Goal: Information Seeking & Learning: Find specific page/section

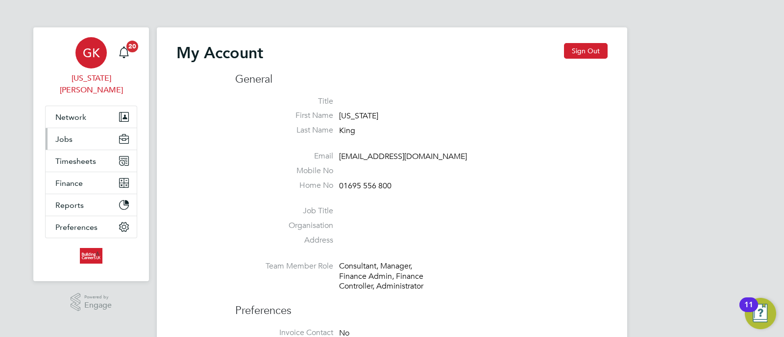
type input "[EMAIL_ADDRESS][DOMAIN_NAME]"
click at [75, 128] on button "Jobs" at bounding box center [91, 139] width 91 height 22
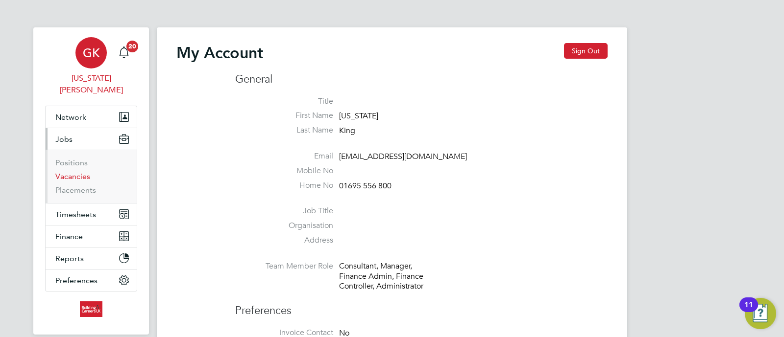
click at [81, 172] on link "Vacancies" at bounding box center [72, 176] width 35 height 9
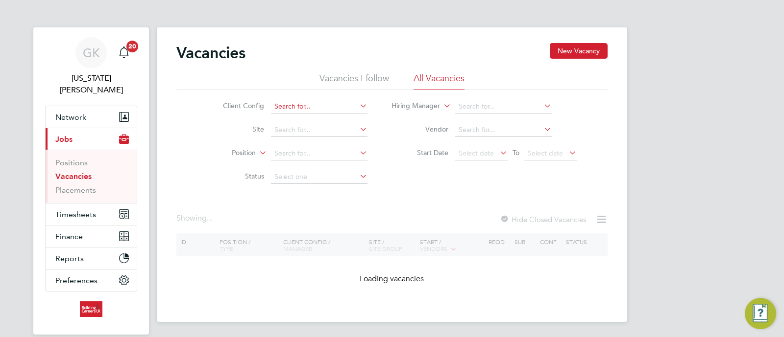
click at [301, 108] on input at bounding box center [319, 107] width 96 height 14
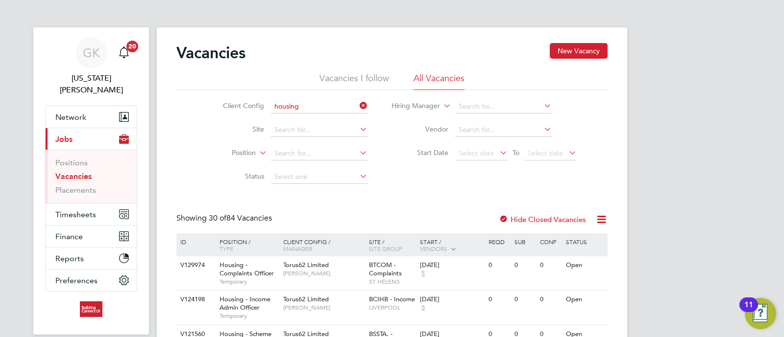
click at [337, 121] on li "Housing Maintenance Solutions Ltd" at bounding box center [356, 119] width 173 height 13
type input "Housing Maintenance Solutions Ltd"
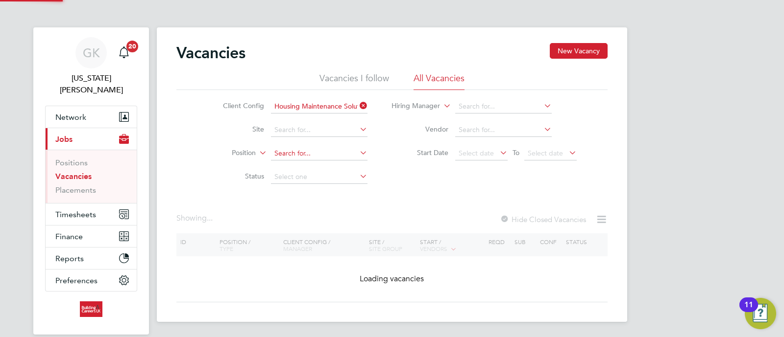
click at [325, 152] on input at bounding box center [319, 154] width 96 height 14
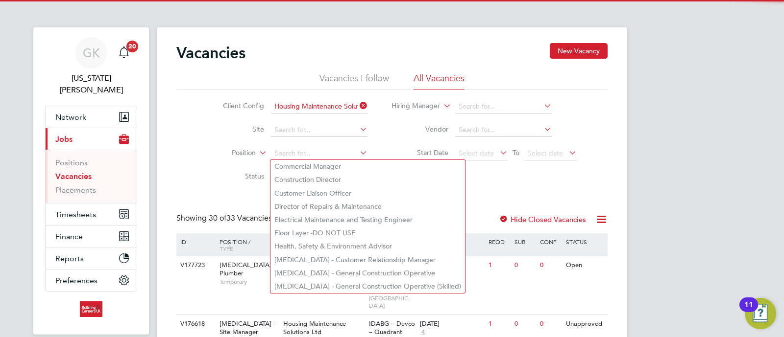
drag, startPoint x: 483, startPoint y: 199, endPoint x: 463, endPoint y: 195, distance: 20.9
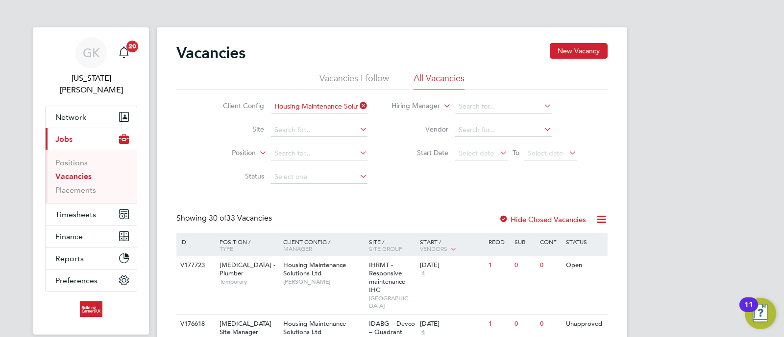
click at [344, 168] on li "Status" at bounding box center [287, 178] width 184 height 24
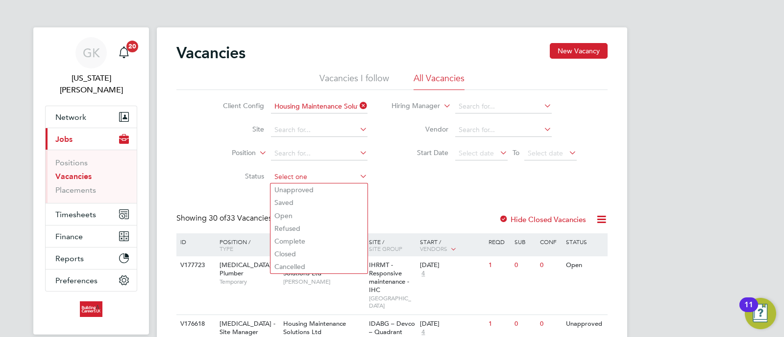
click at [339, 173] on input at bounding box center [319, 177] width 96 height 14
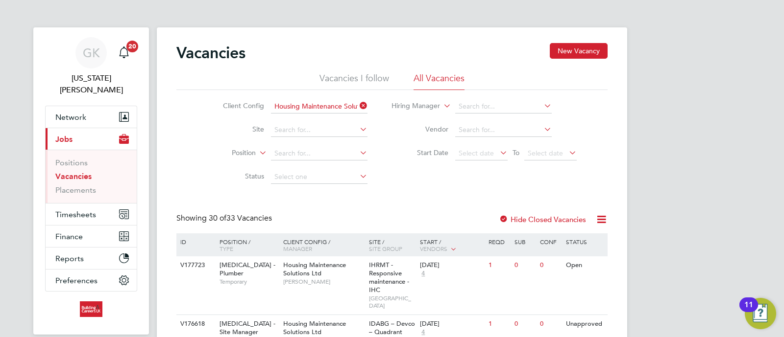
click at [309, 191] on li "Unapproved" at bounding box center [318, 190] width 97 height 13
type input "Unapproved"
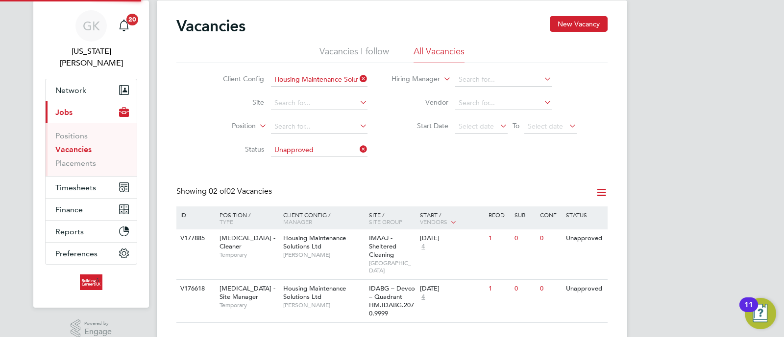
scroll to position [40, 0]
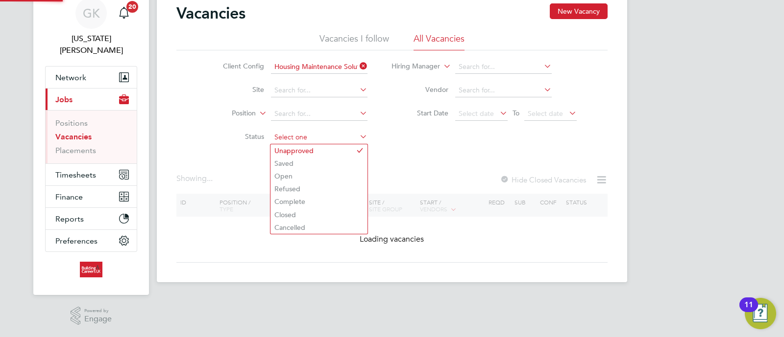
scroll to position [26, 0]
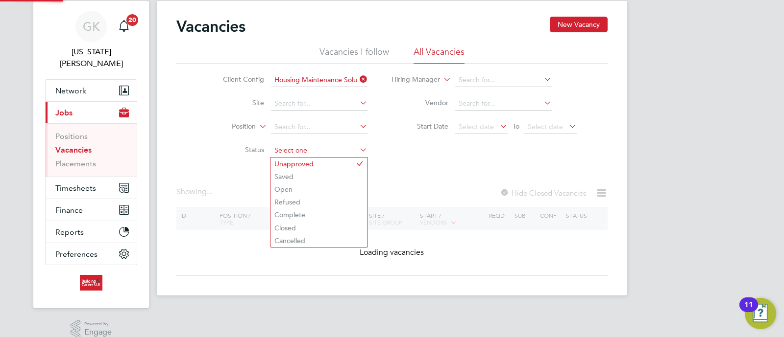
click at [342, 136] on ul "Client Config Housing Maintenance Solutions Ltd Site Position Status" at bounding box center [287, 116] width 184 height 94
click at [322, 185] on li "Open" at bounding box center [318, 189] width 97 height 13
type input "Open"
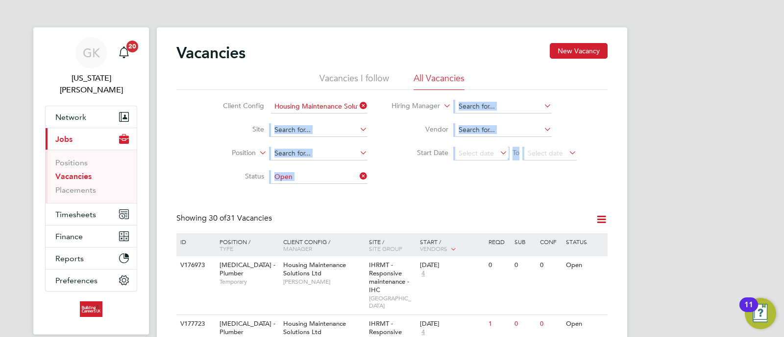
drag, startPoint x: 393, startPoint y: 197, endPoint x: 292, endPoint y: 101, distance: 138.6
